Goal: Task Accomplishment & Management: Use online tool/utility

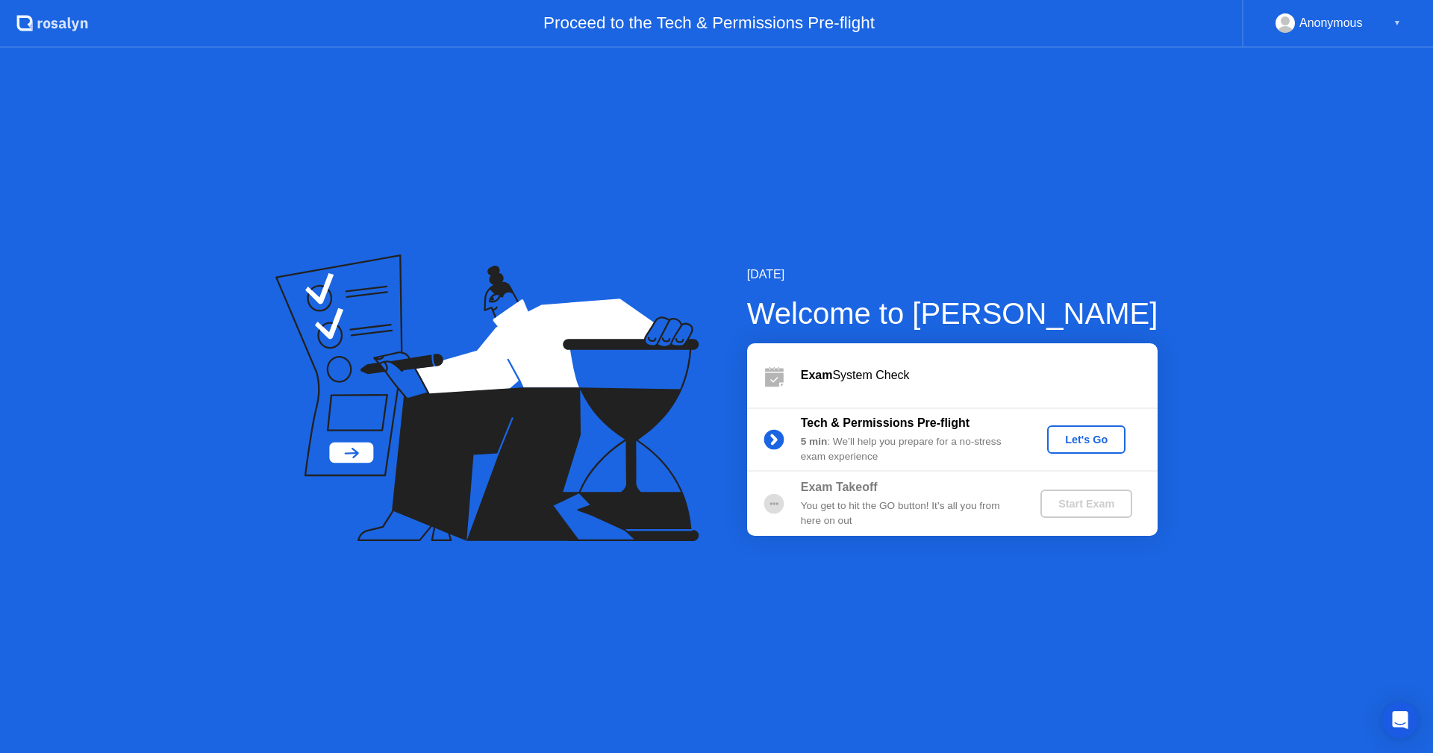
click at [1078, 444] on div "Let's Go" at bounding box center [1086, 440] width 66 height 12
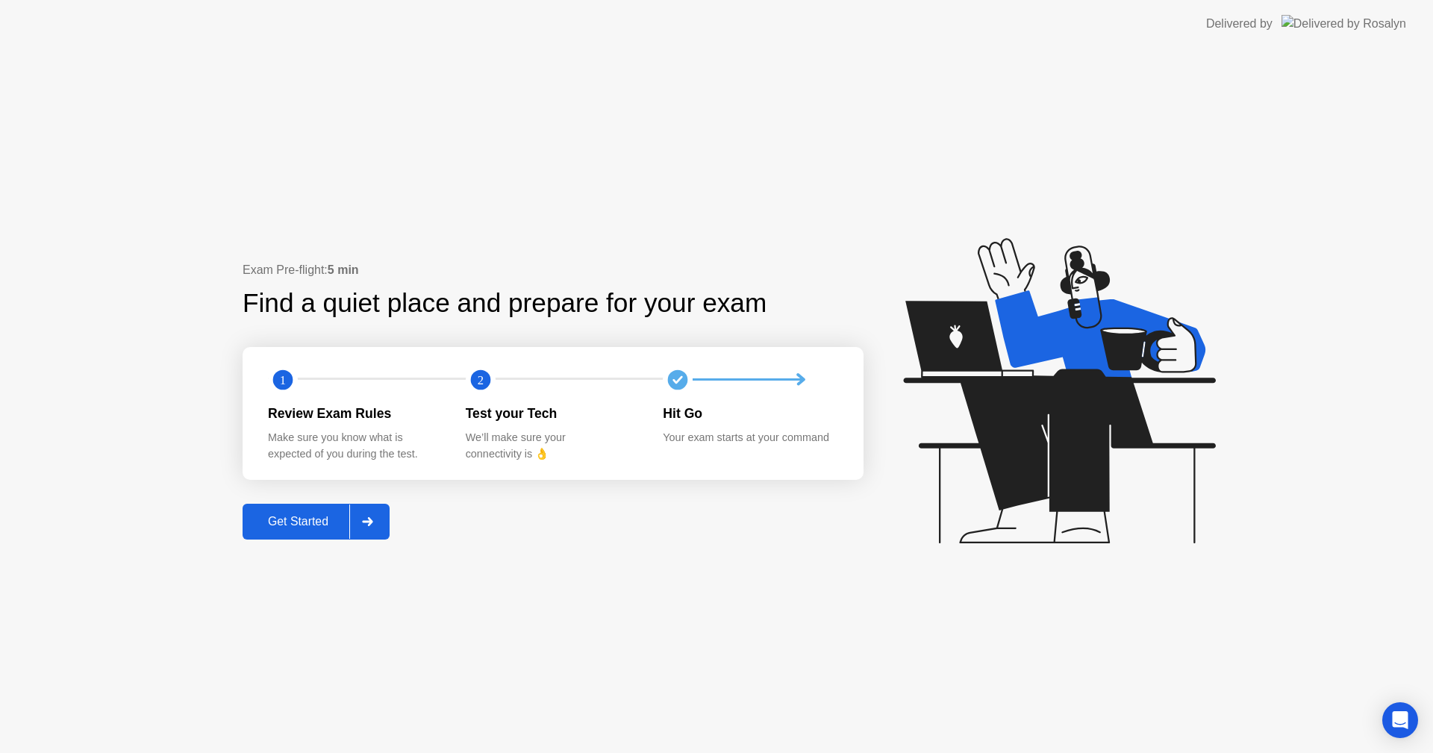
click at [310, 536] on button "Get Started" at bounding box center [316, 522] width 147 height 36
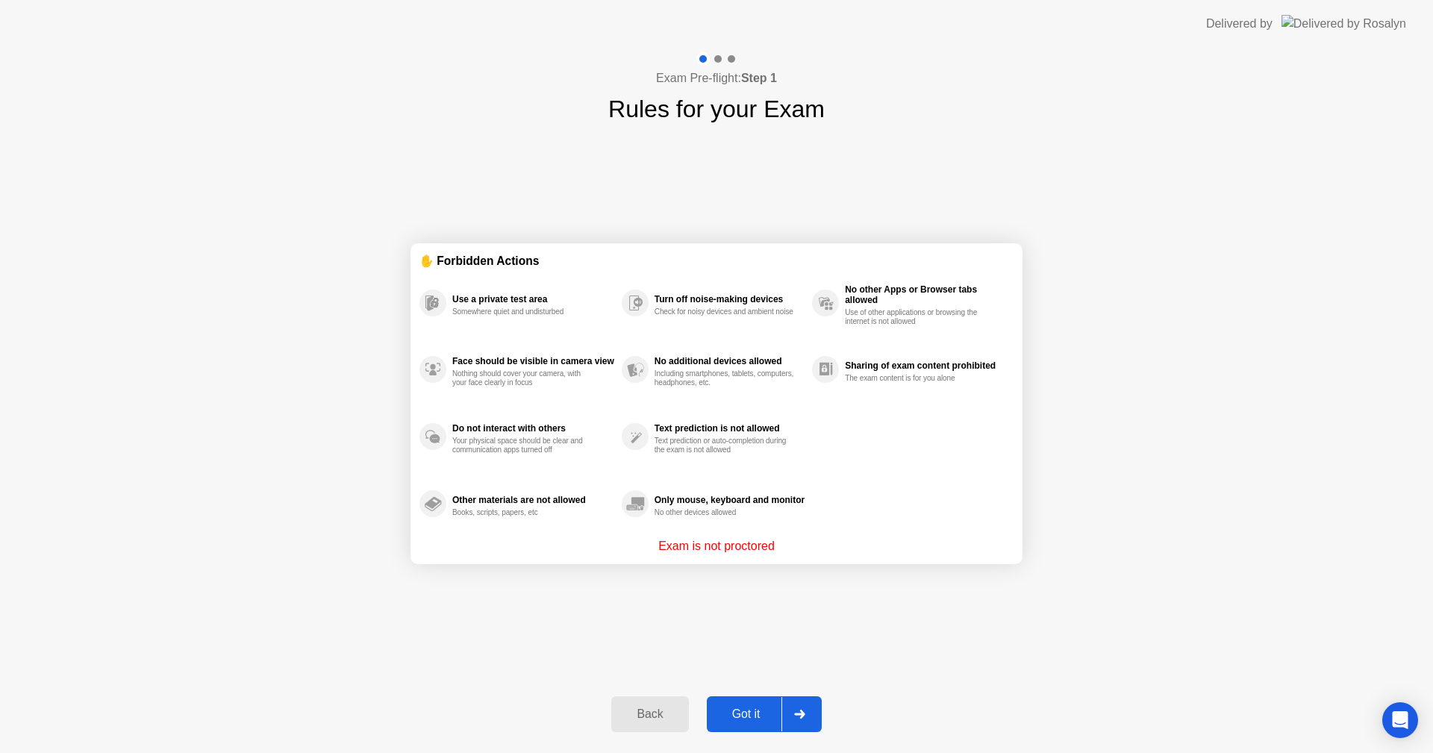
click at [753, 713] on div "Got it" at bounding box center [746, 713] width 70 height 13
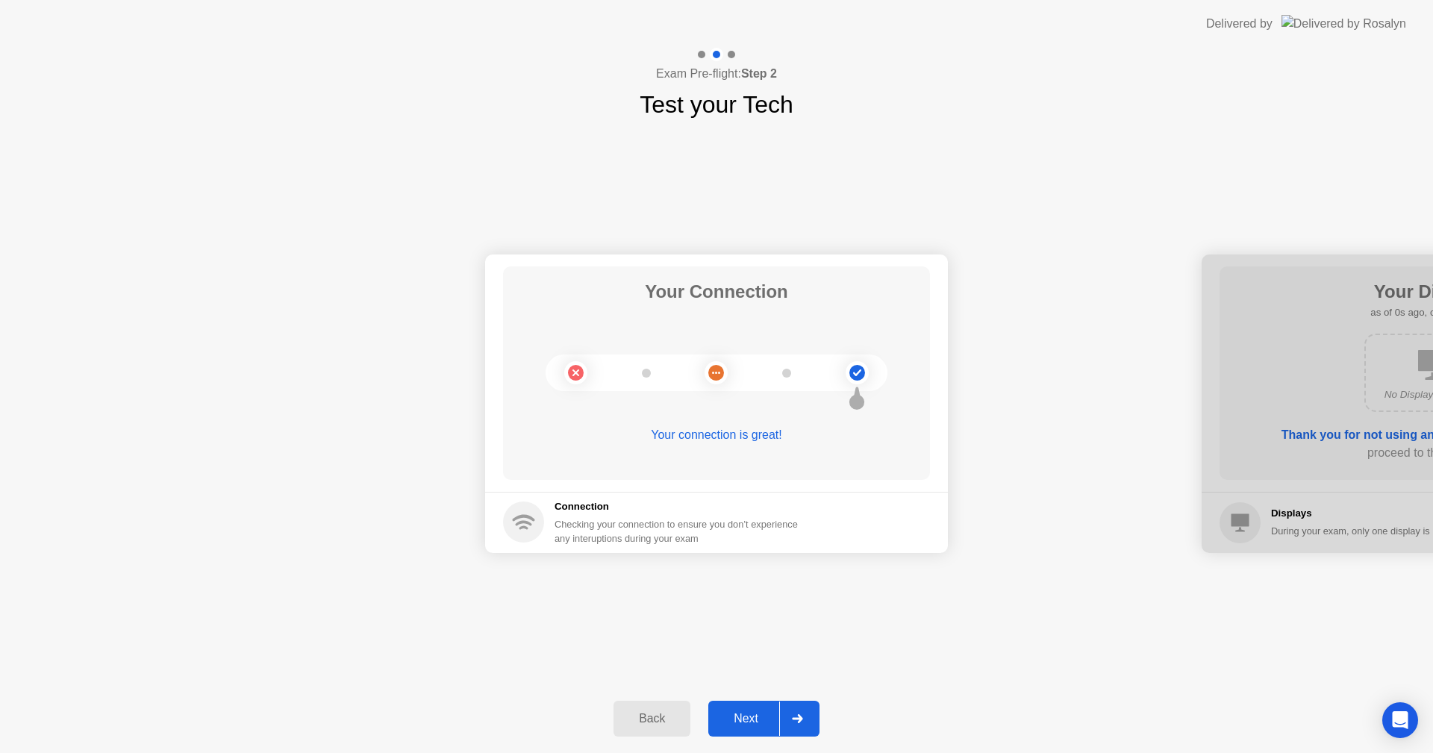
click at [755, 713] on div "Next" at bounding box center [746, 718] width 66 height 13
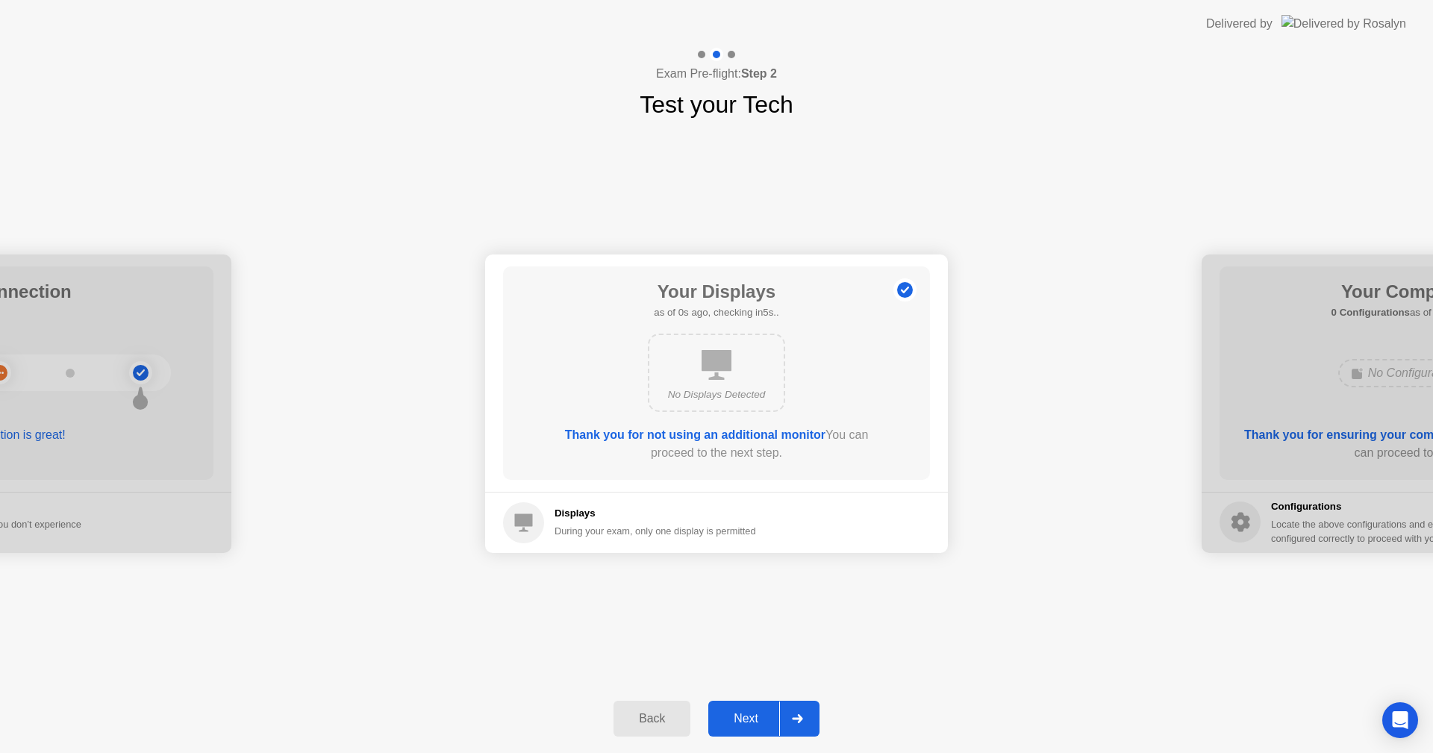
click at [755, 712] on div "Next" at bounding box center [746, 718] width 66 height 13
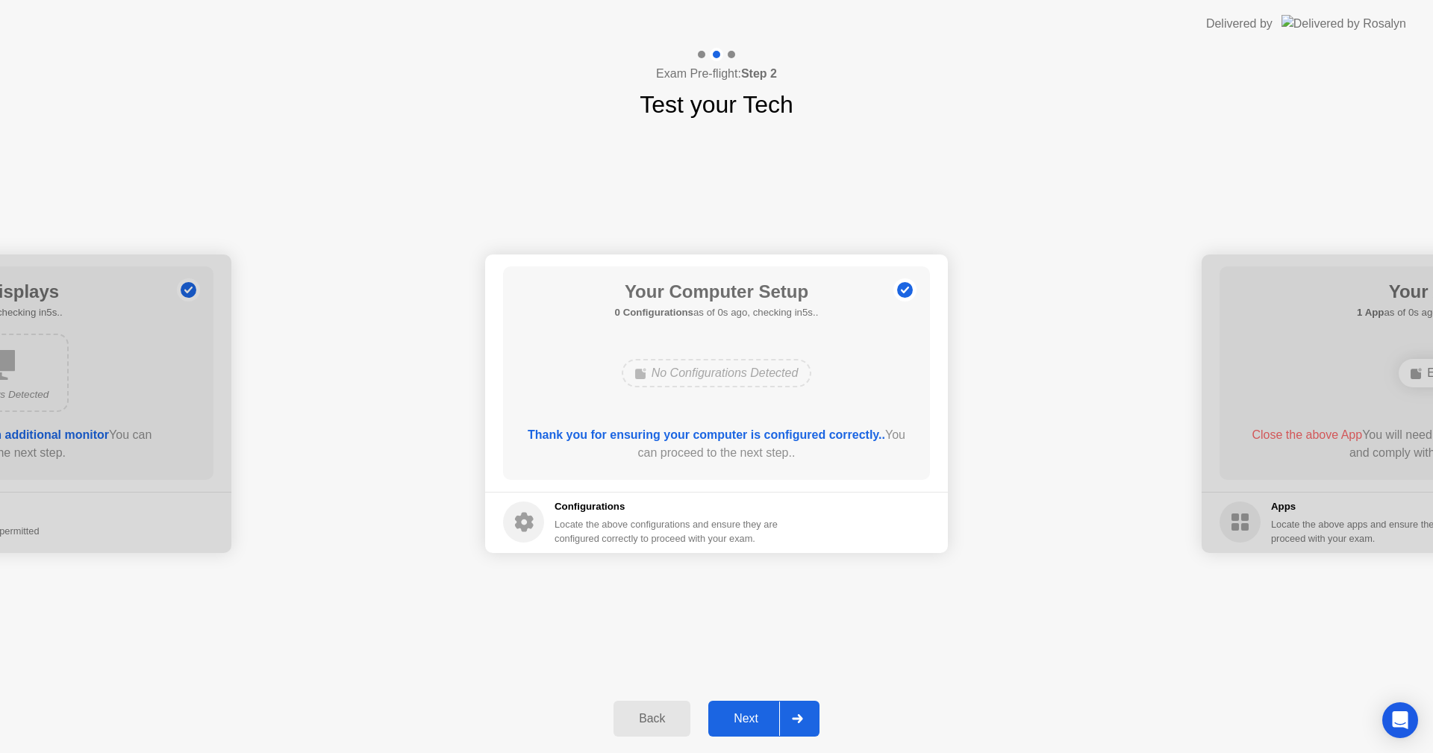
click at [755, 712] on div "Next" at bounding box center [746, 718] width 66 height 13
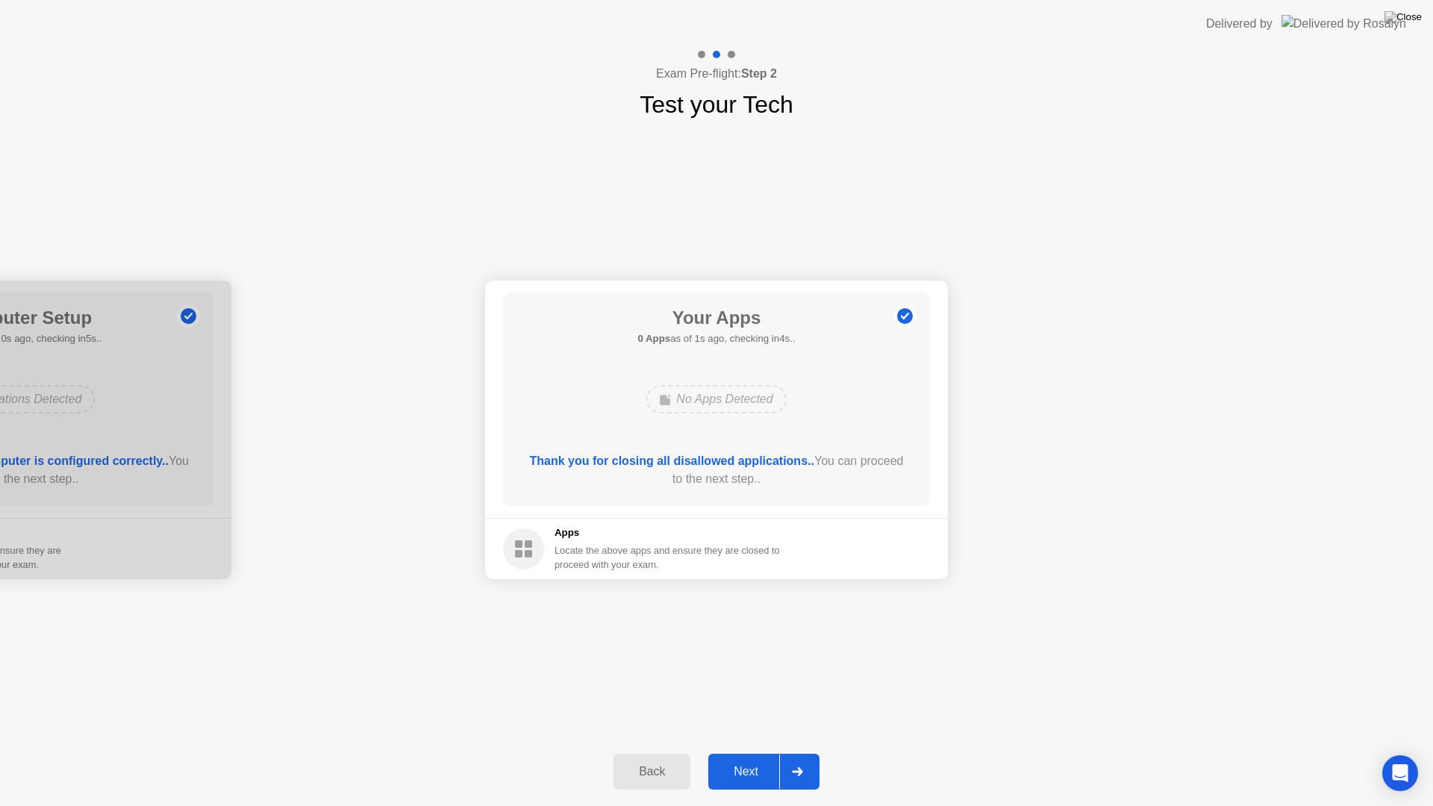
click at [763, 752] on button "Next" at bounding box center [763, 772] width 111 height 36
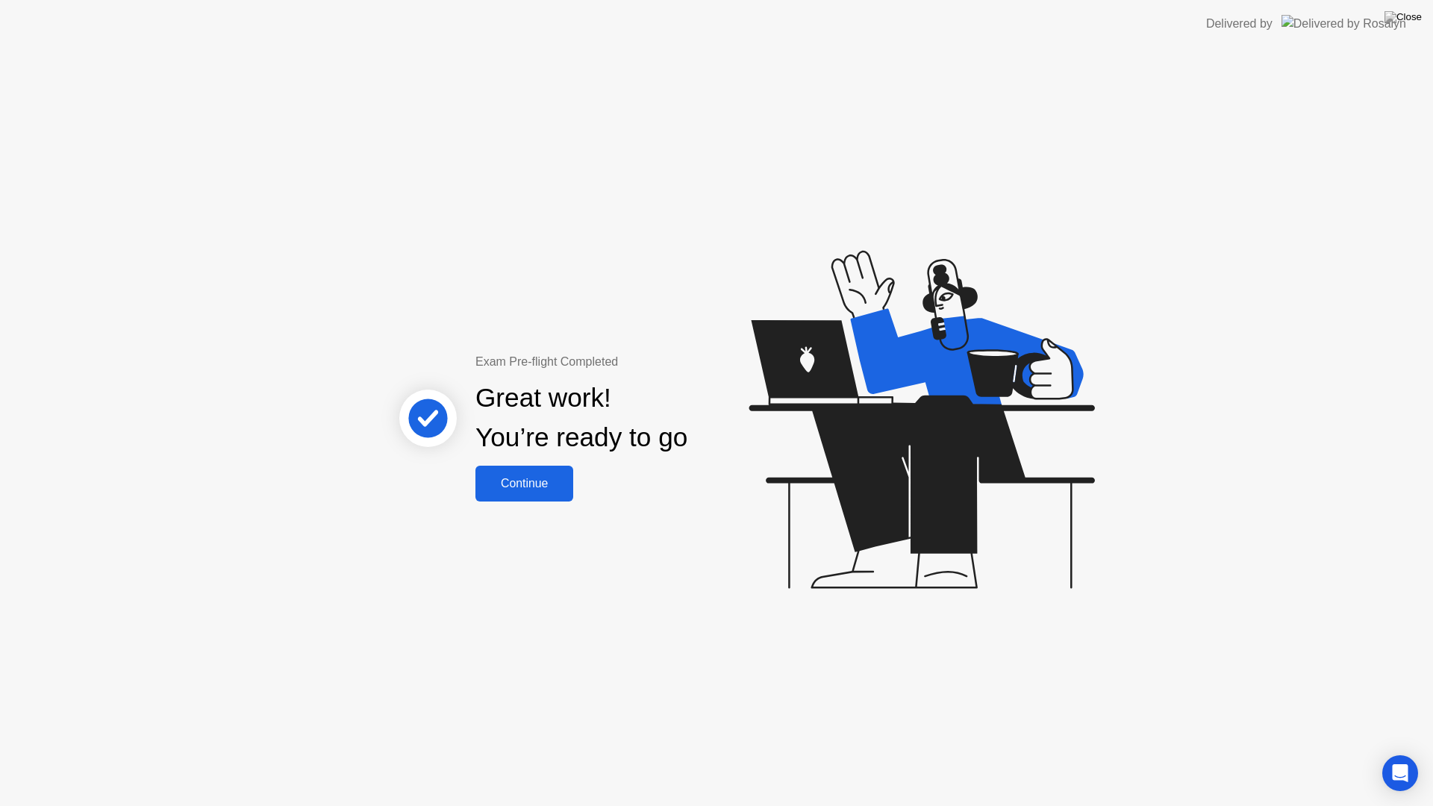
click at [554, 490] on div "Continue" at bounding box center [524, 483] width 89 height 13
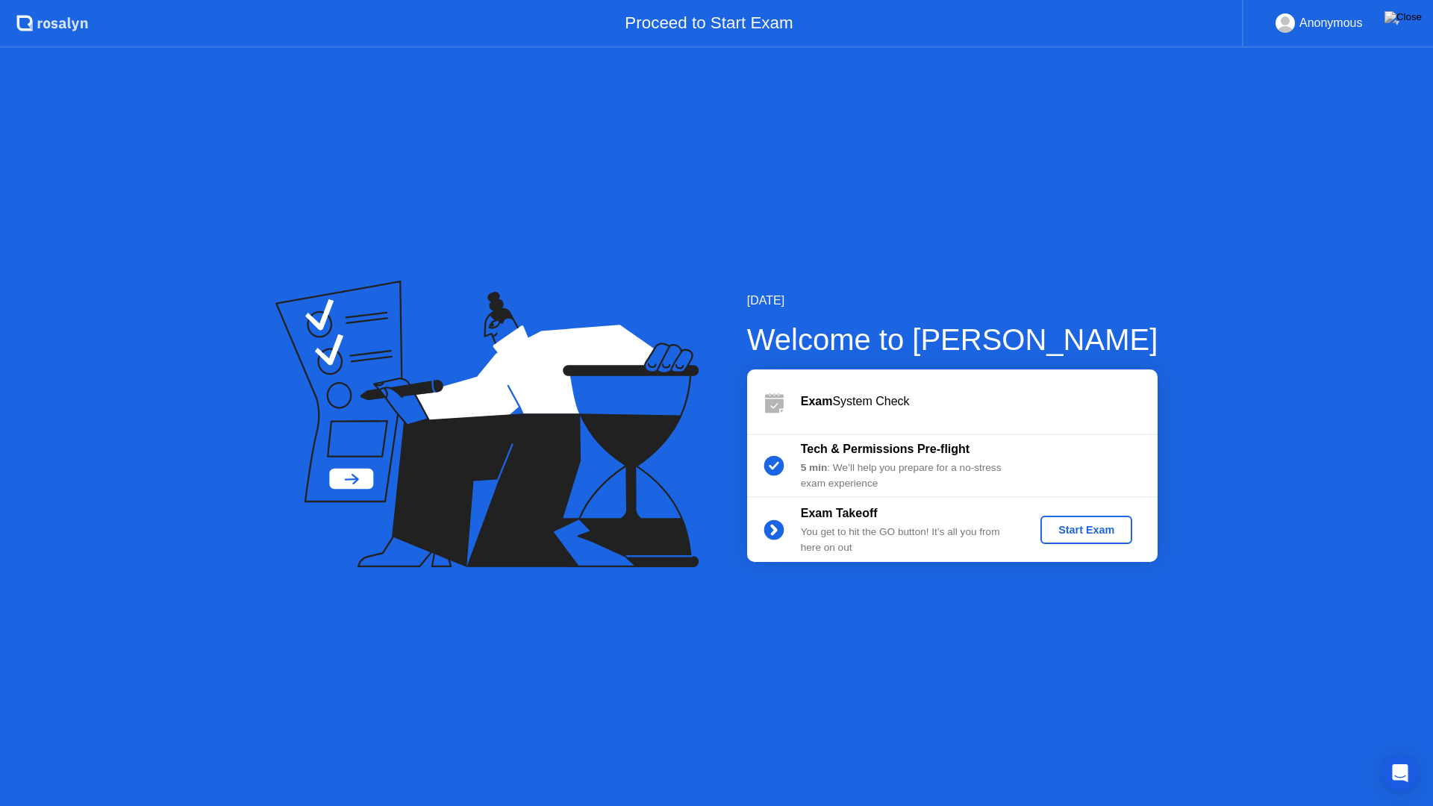
click at [1079, 538] on button "Start Exam" at bounding box center [1086, 530] width 92 height 28
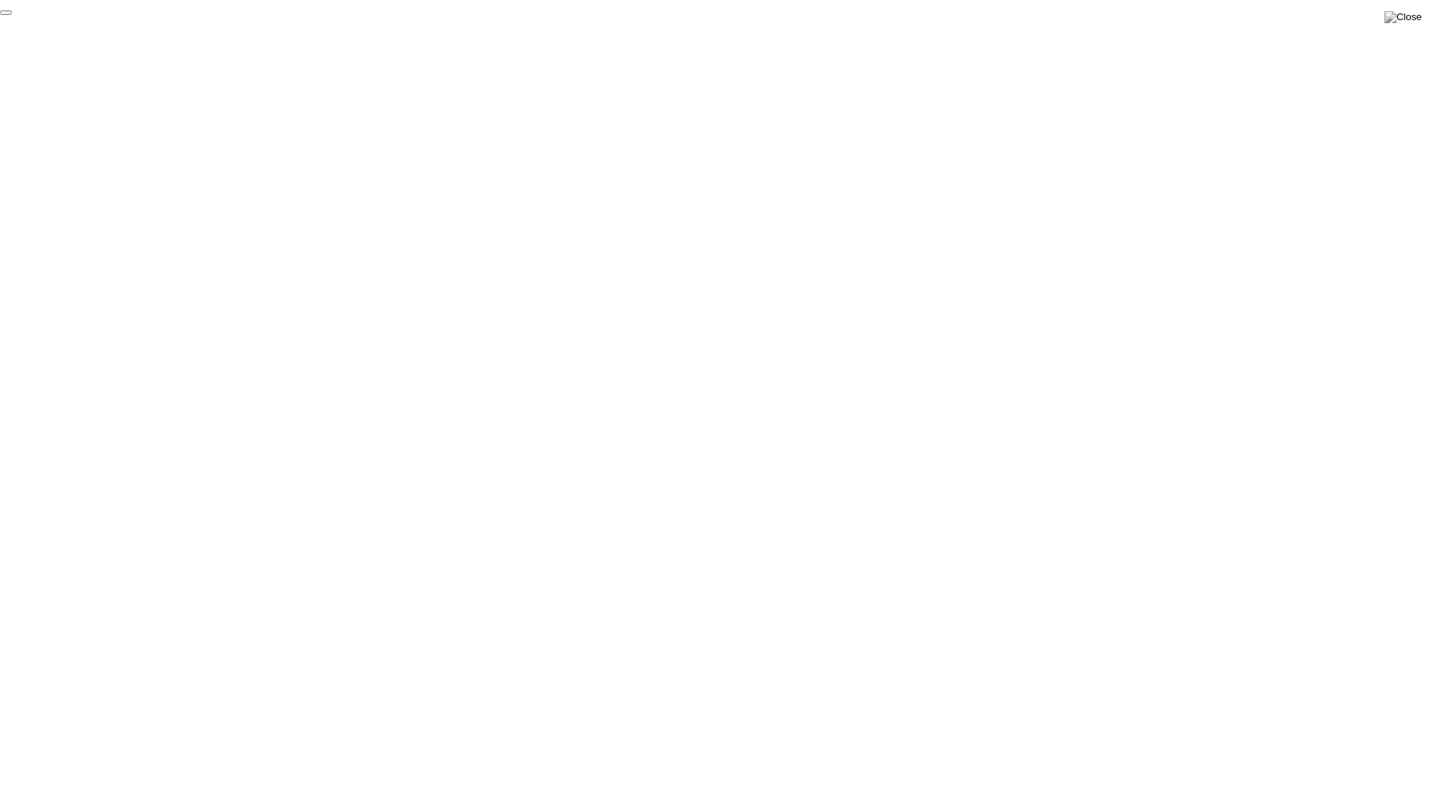
click div "End Proctoring Session"
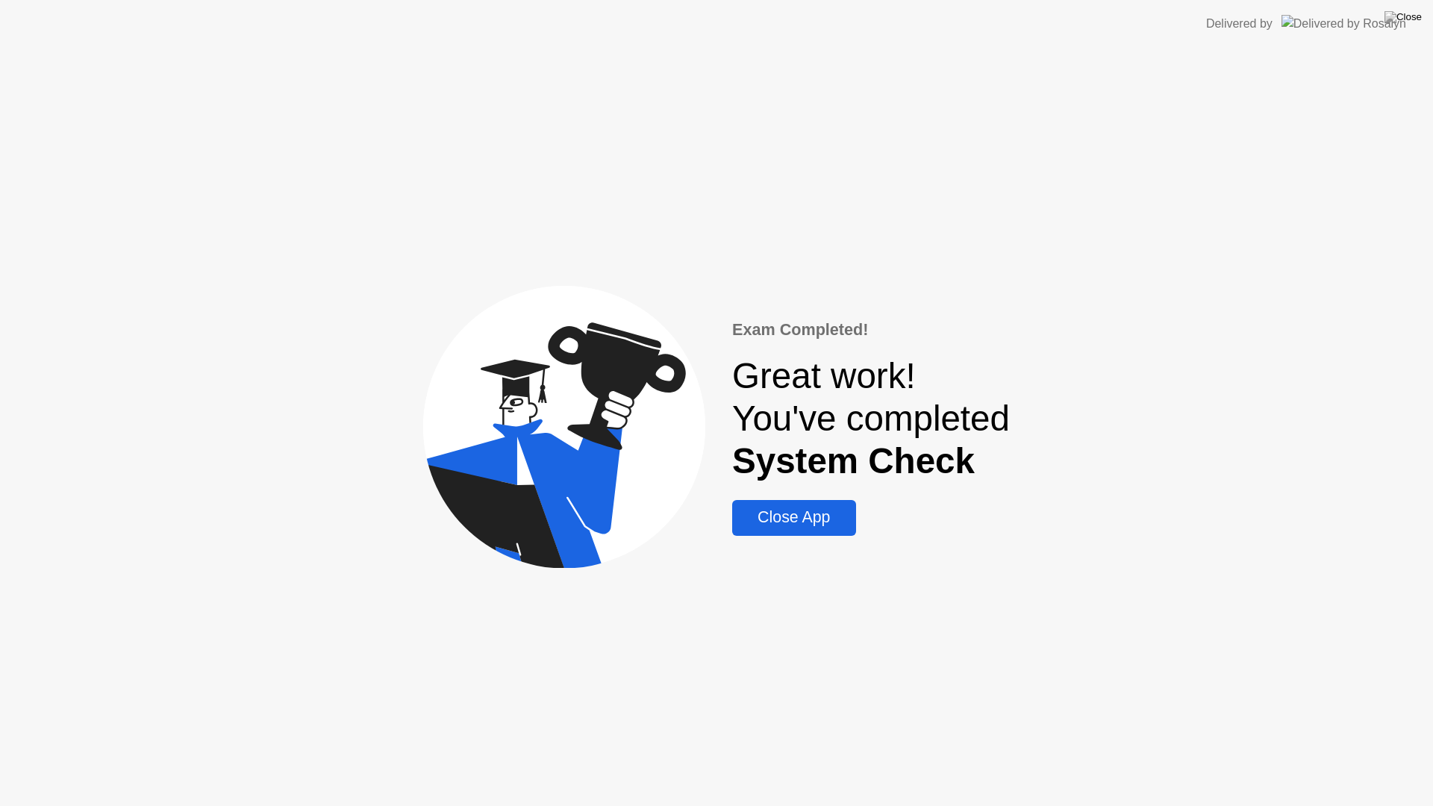
click at [793, 519] on div "Close App" at bounding box center [794, 517] width 114 height 19
